Goal: Use online tool/utility: Use online tool/utility

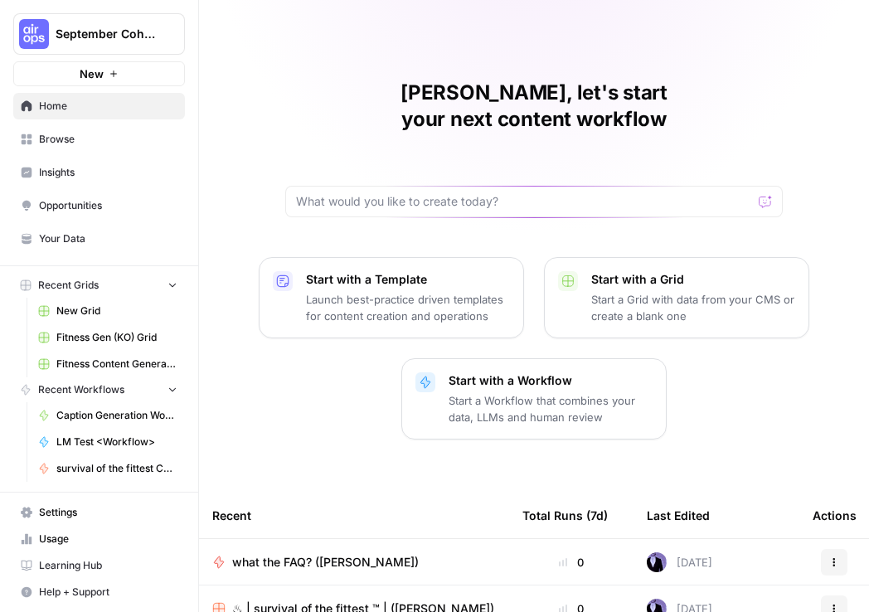
click at [94, 147] on span "Browse" at bounding box center [108, 139] width 139 height 15
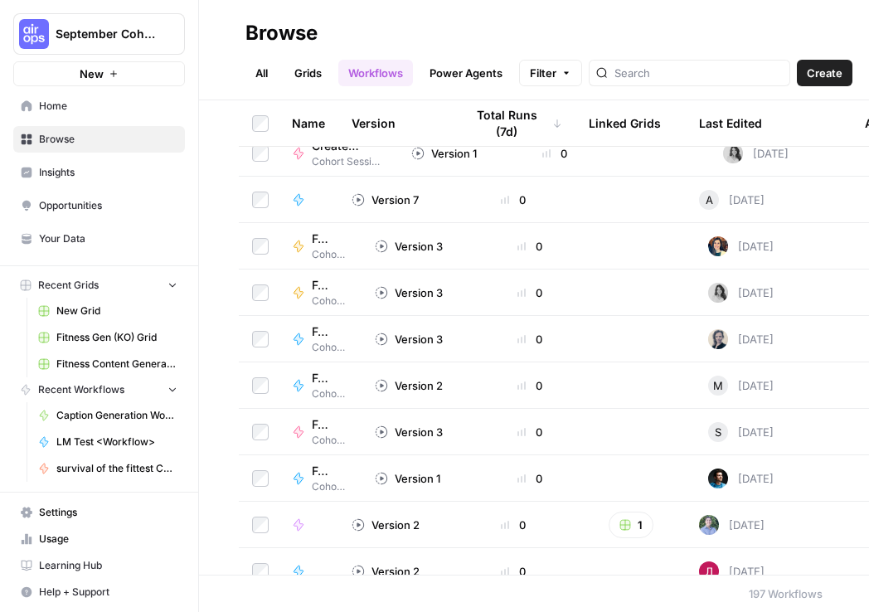
scroll to position [1090, 0]
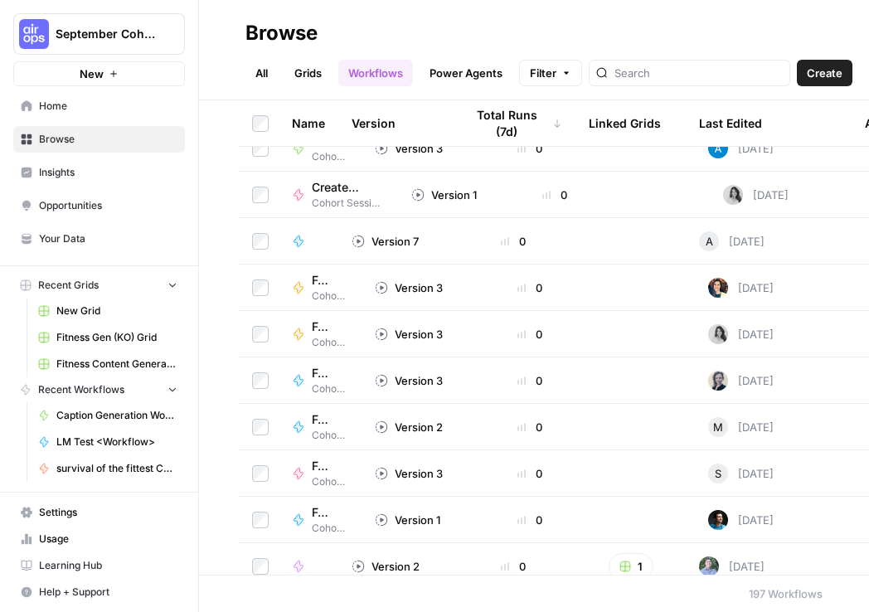
click at [547, 250] on div "0" at bounding box center [514, 241] width 98 height 17
click at [713, 250] on span "A" at bounding box center [709, 241] width 7 height 17
click at [303, 247] on icon at bounding box center [298, 242] width 9 height 12
